Goal: Share content

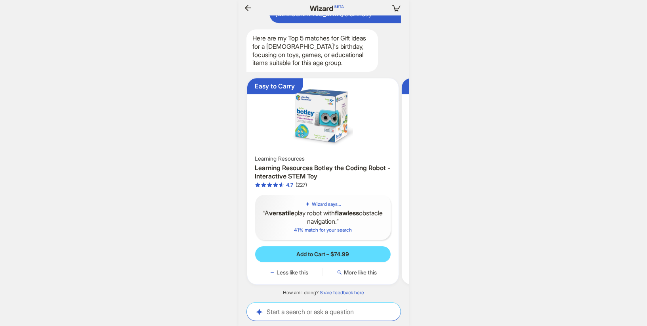
scroll to position [0, 864]
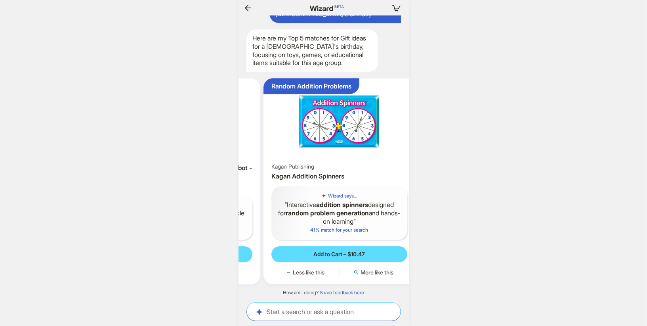
scroll to position [0, 869]
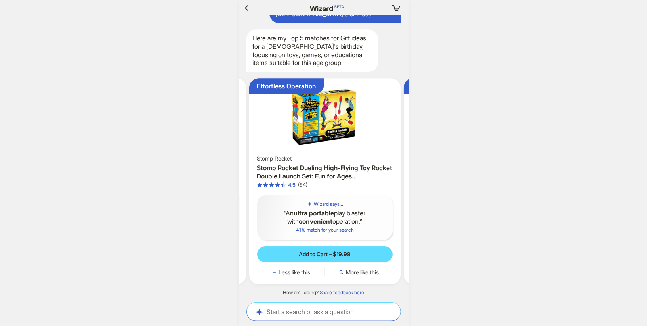
scroll to position [0, 309]
click at [246, 8] on icon "button" at bounding box center [248, 8] width 6 height 6
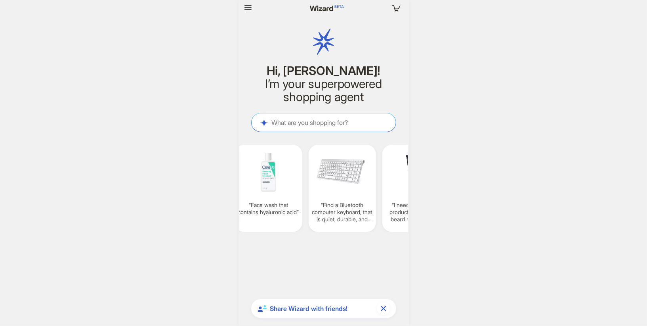
click at [321, 308] on span "Share Wizard with friends!" at bounding box center [322, 308] width 104 height 8
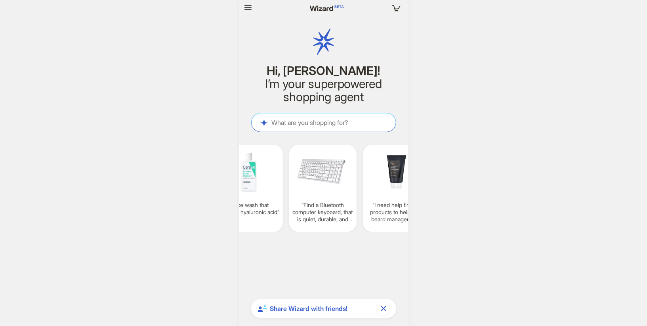
click at [488, 242] on div "Your cart is empty Hi, [PERSON_NAME]! I’m your superpowered shopping agent What…" at bounding box center [323, 163] width 647 height 326
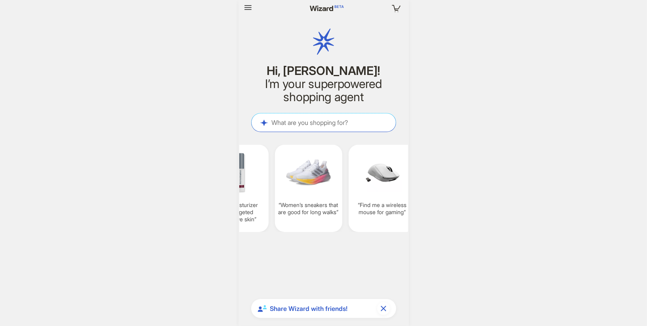
click at [498, 99] on div "Your cart is empty Hi, [PERSON_NAME]! I’m your superpowered shopping agent What…" at bounding box center [323, 163] width 647 height 326
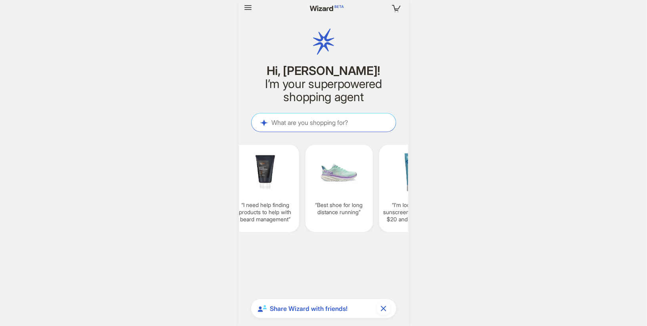
scroll to position [0, 820]
